Goal: Task Accomplishment & Management: Use online tool/utility

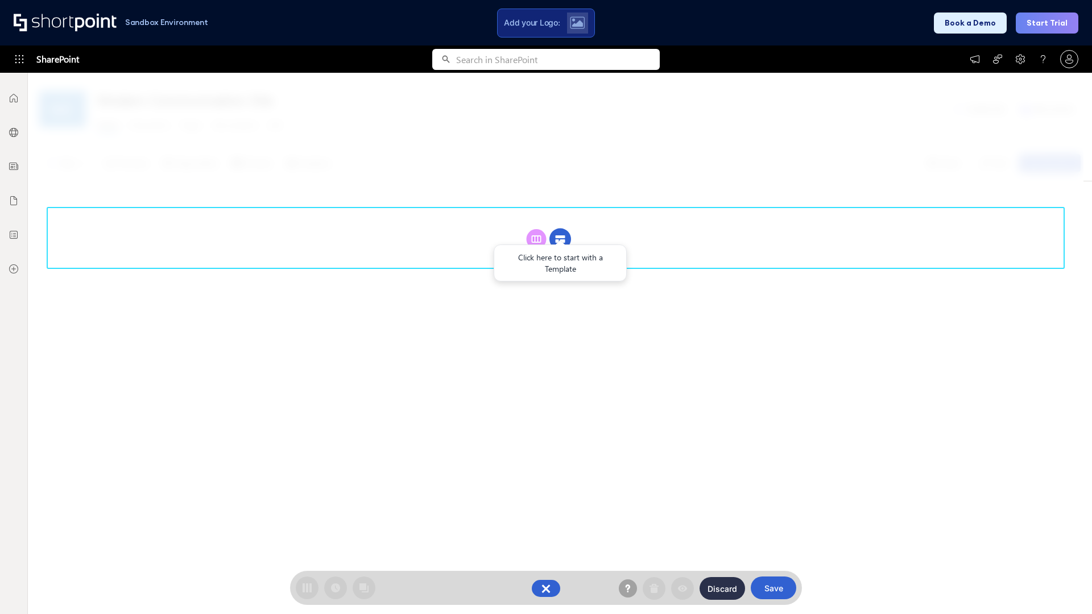
click at [560, 229] on circle at bounding box center [561, 240] width 22 height 22
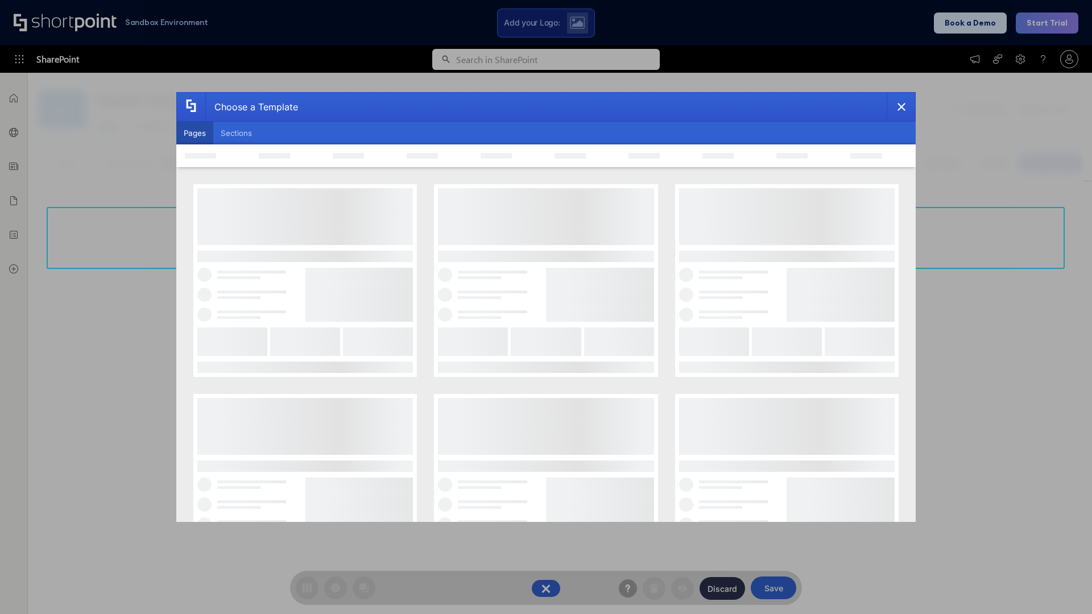
scroll to position [156, 0]
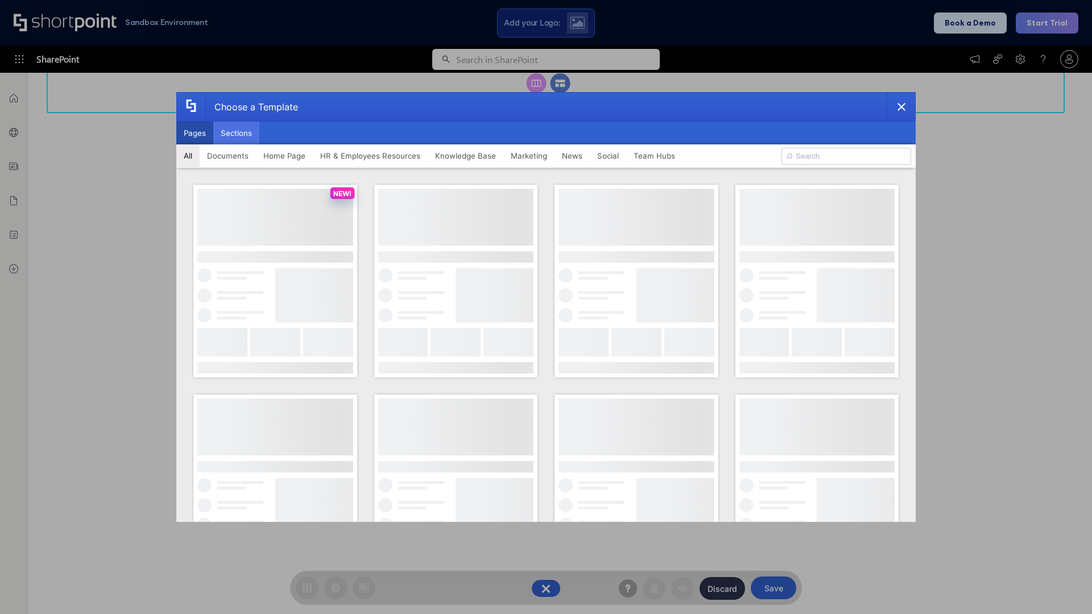
click at [236, 133] on button "Sections" at bounding box center [236, 133] width 46 height 23
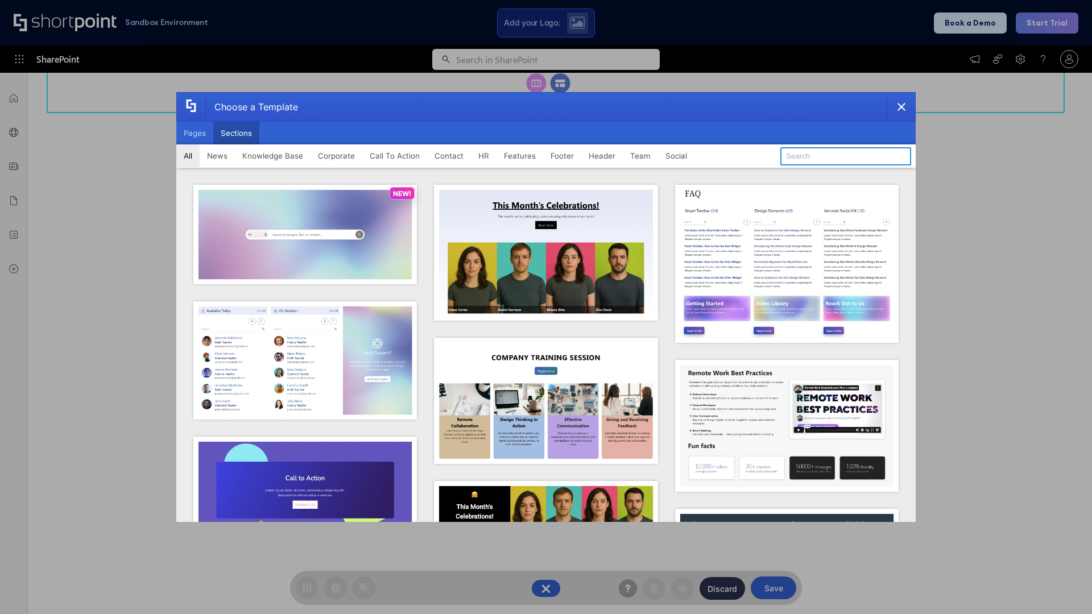
type input "Footer 3"
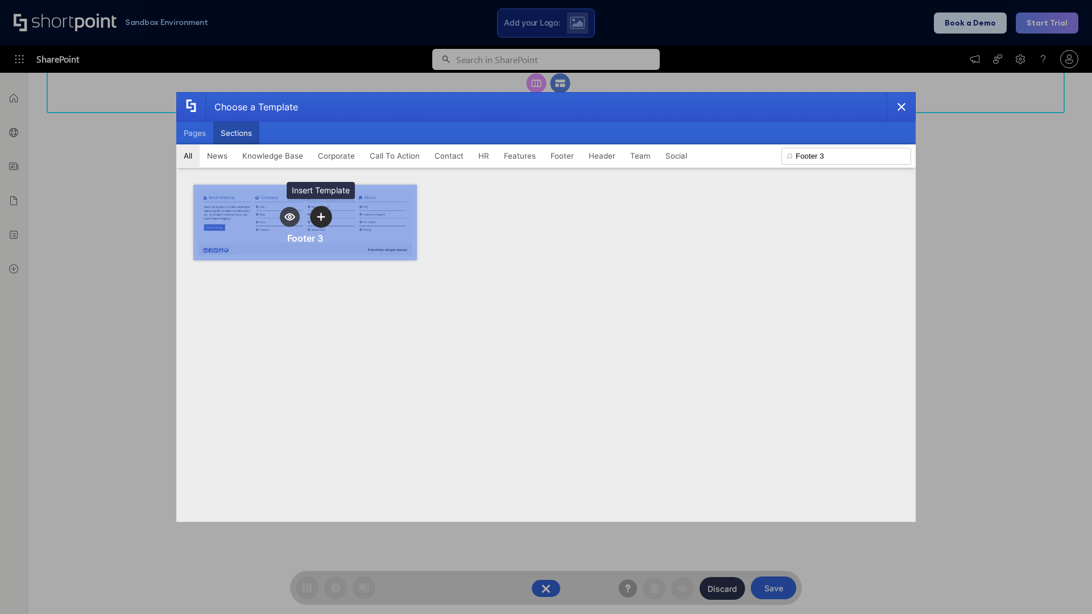
click at [321, 217] on icon "template selector" at bounding box center [321, 217] width 8 height 8
